Goal: Information Seeking & Learning: Learn about a topic

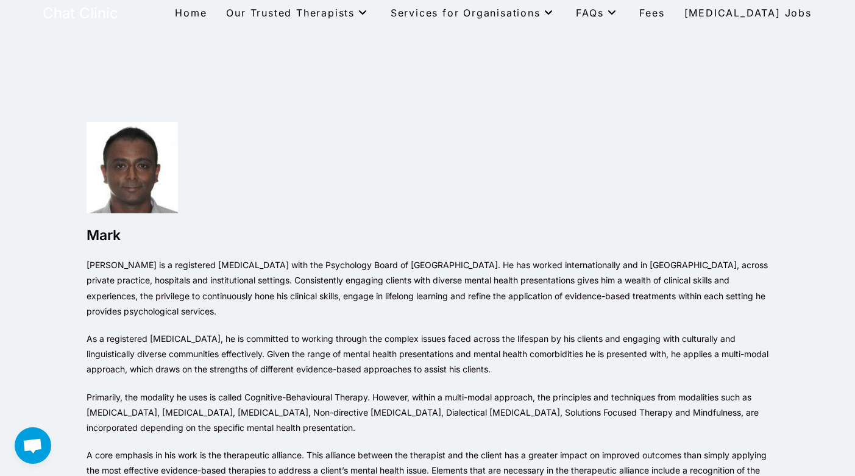
click at [215, 19] on link "Home" at bounding box center [190, 13] width 51 height 26
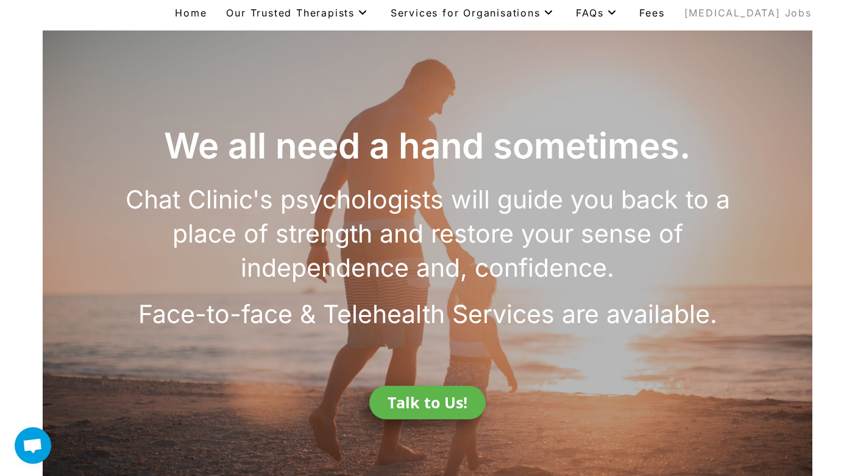
click at [733, 19] on link "[MEDICAL_DATA] Jobs" at bounding box center [747, 13] width 147 height 26
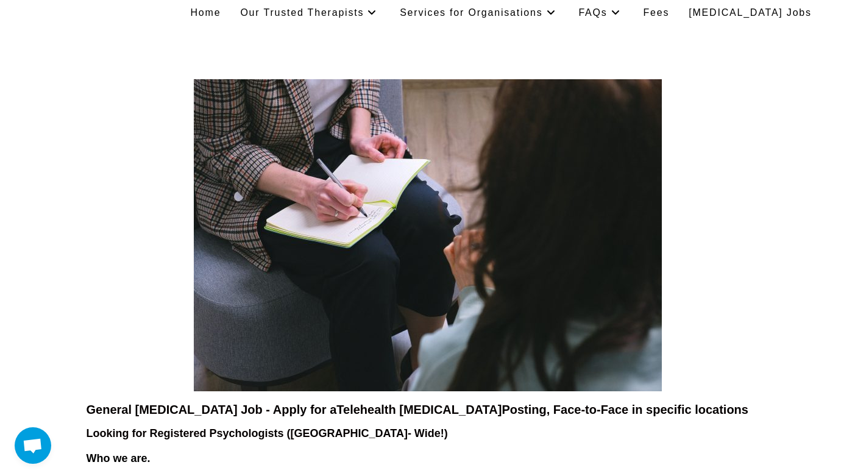
click at [669, 12] on span "Fees" at bounding box center [656, 12] width 26 height 10
